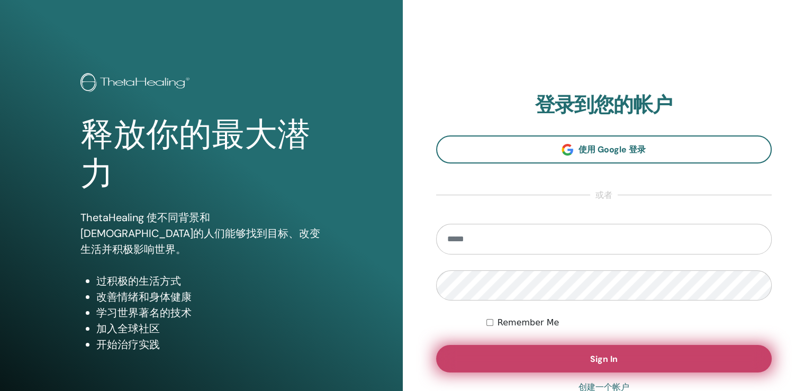
type input "**********"
click at [552, 354] on button "Sign In" at bounding box center [604, 359] width 336 height 28
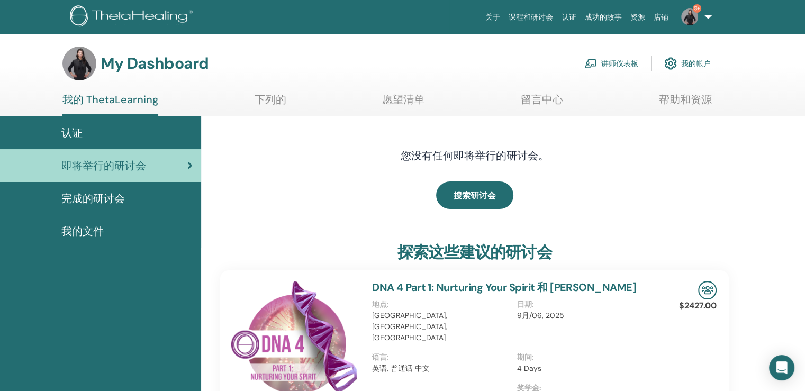
click at [73, 131] on span "认证" at bounding box center [71, 133] width 21 height 16
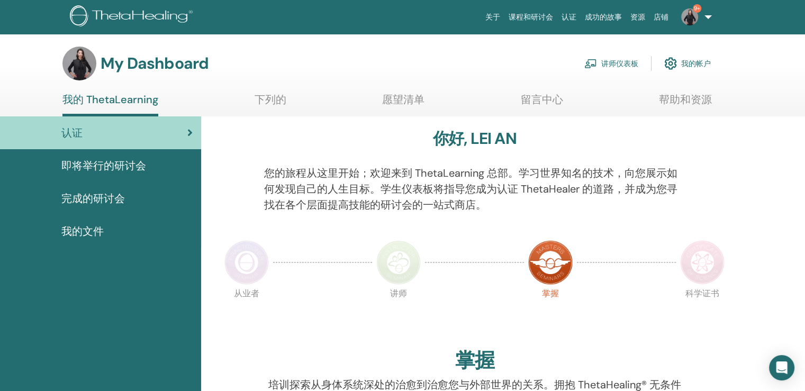
click at [618, 62] on link "讲师仪表板" at bounding box center [611, 63] width 54 height 23
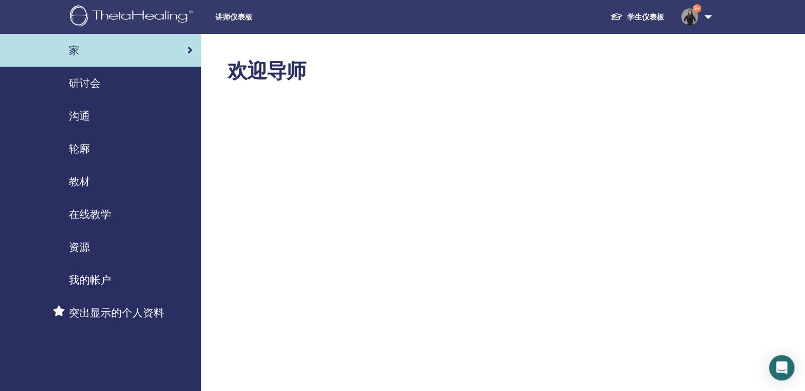
click at [80, 78] on span "研讨会" at bounding box center [85, 83] width 32 height 16
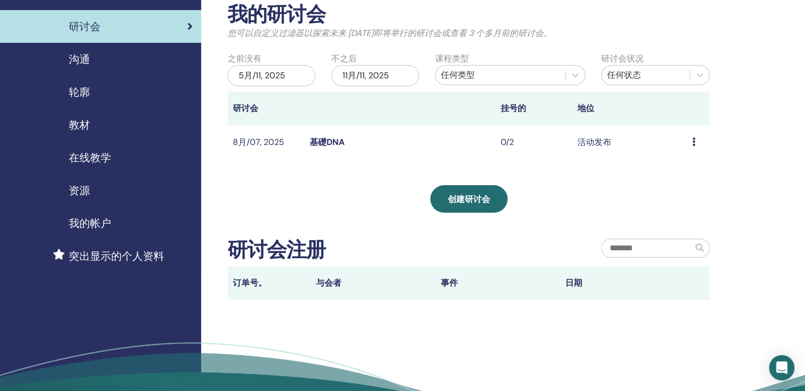
scroll to position [53, 0]
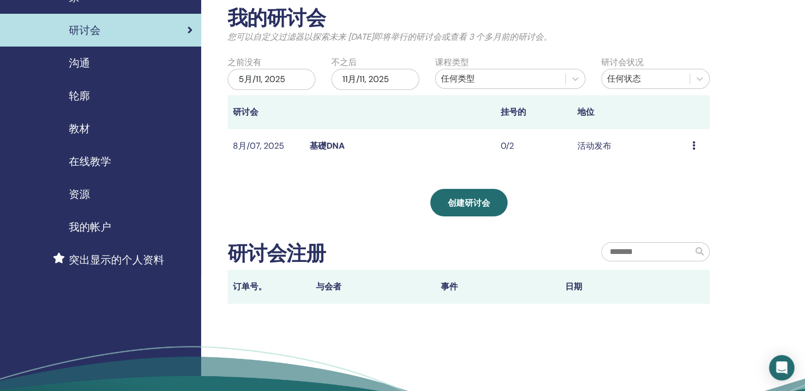
click at [322, 146] on link "基礎DNA" at bounding box center [327, 145] width 35 height 11
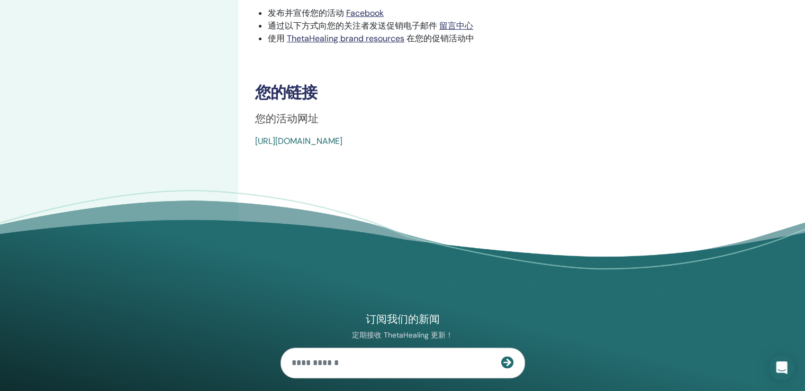
scroll to position [53, 0]
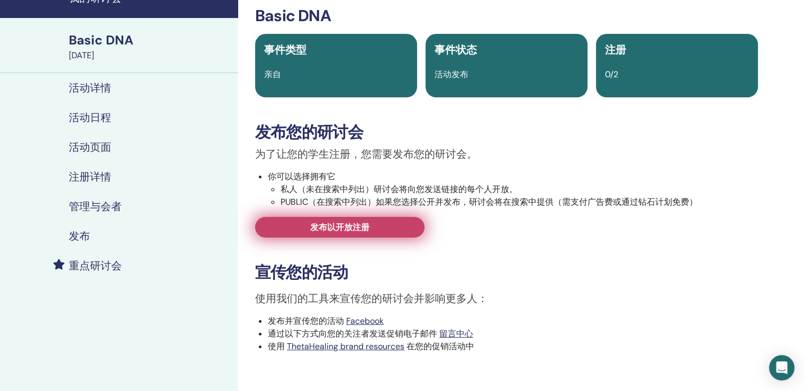
click at [392, 231] on link "发布以开放注册" at bounding box center [339, 227] width 169 height 21
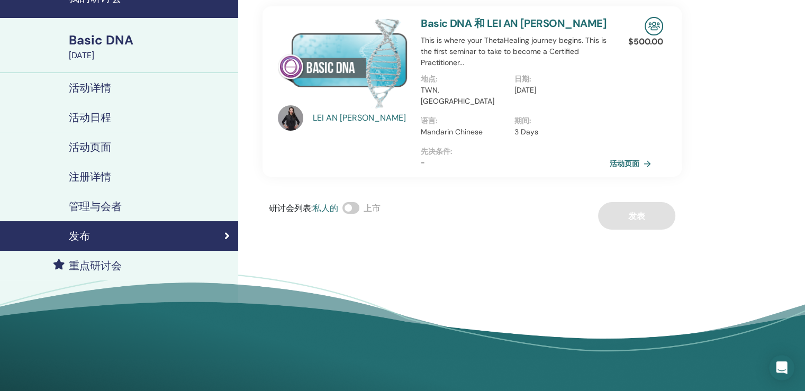
click at [637, 156] on link "活动页面" at bounding box center [633, 164] width 46 height 16
